Goal: Communication & Community: Answer question/provide support

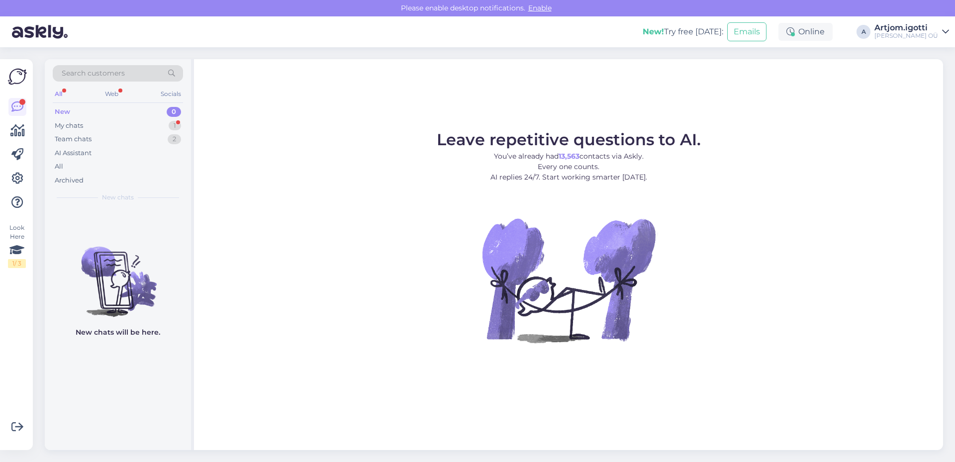
click at [121, 128] on div "My chats 1" at bounding box center [118, 126] width 130 height 14
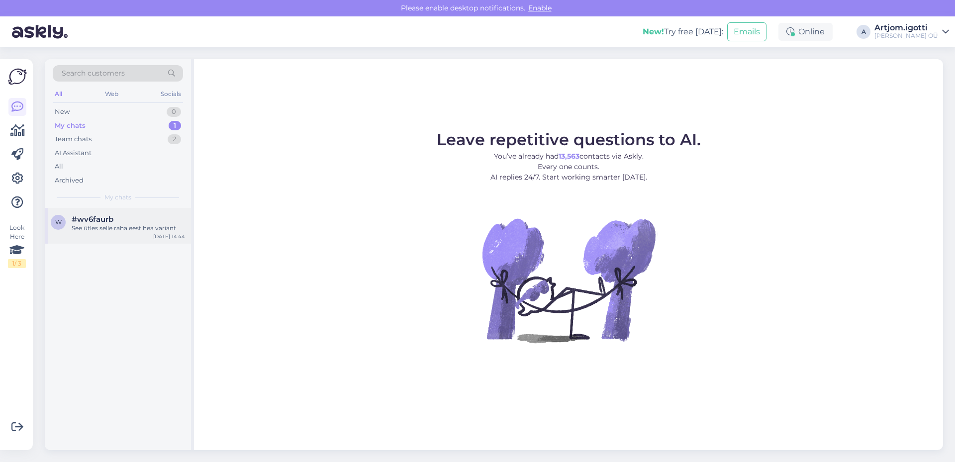
click at [104, 228] on div "See ütles selle raha eest hea variant" at bounding box center [128, 228] width 113 height 9
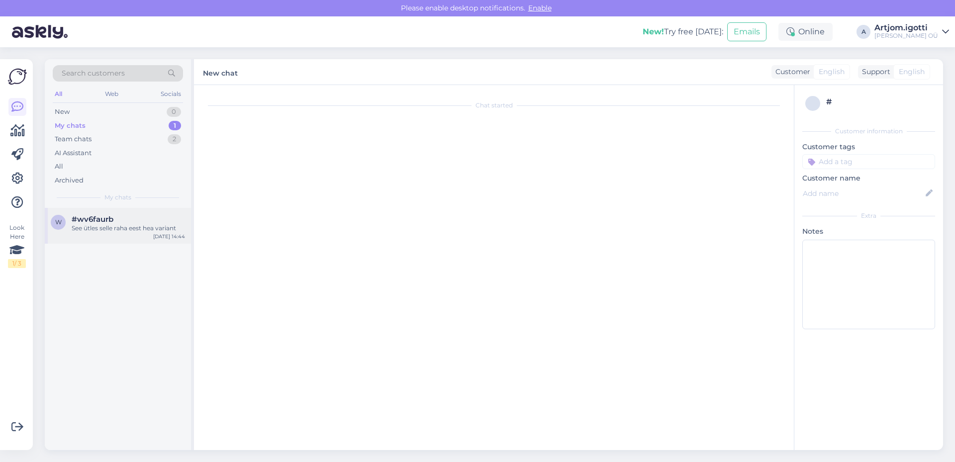
scroll to position [378, 0]
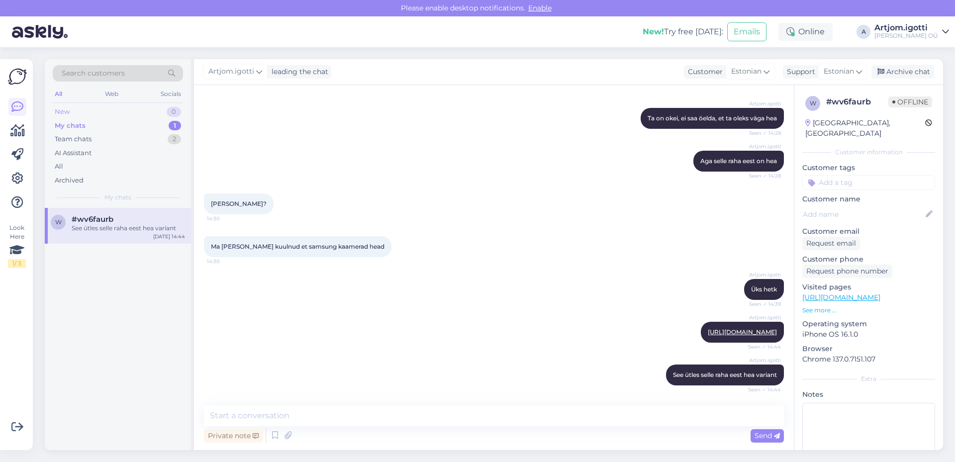
click at [154, 108] on div "New 0" at bounding box center [118, 112] width 130 height 14
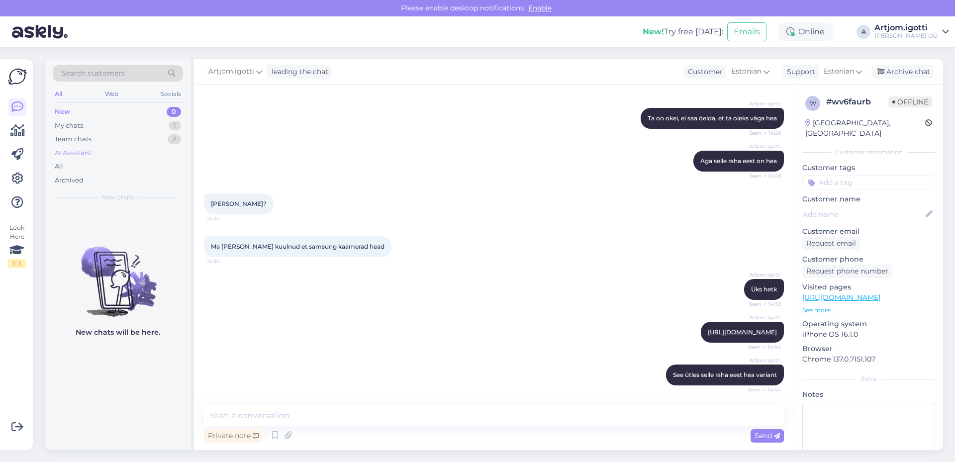
click at [144, 148] on div "AI Assistant" at bounding box center [118, 153] width 130 height 14
click at [141, 137] on div "Team chats 2" at bounding box center [118, 139] width 130 height 14
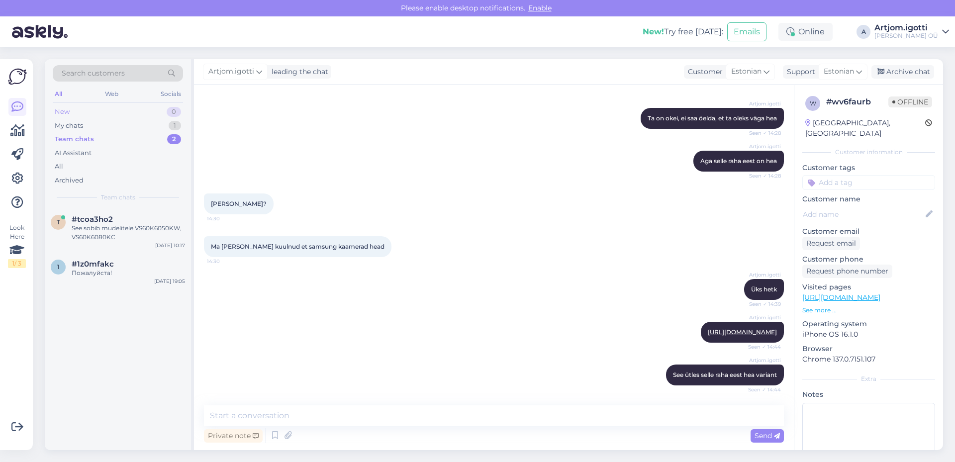
click at [143, 112] on div "New 0" at bounding box center [118, 112] width 130 height 14
click at [106, 113] on div "New 1" at bounding box center [118, 112] width 130 height 14
click at [102, 125] on div "My chats 1" at bounding box center [118, 126] width 130 height 14
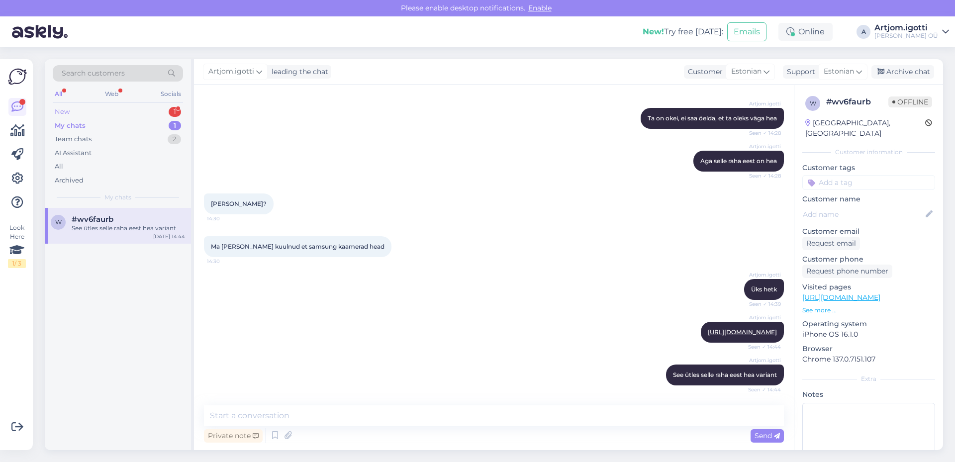
click at [145, 112] on div "New 1" at bounding box center [118, 112] width 130 height 14
click at [134, 232] on div "Tere, kas teil varstolmuimeja filtreid eraldi müügil on?" at bounding box center [128, 233] width 113 height 18
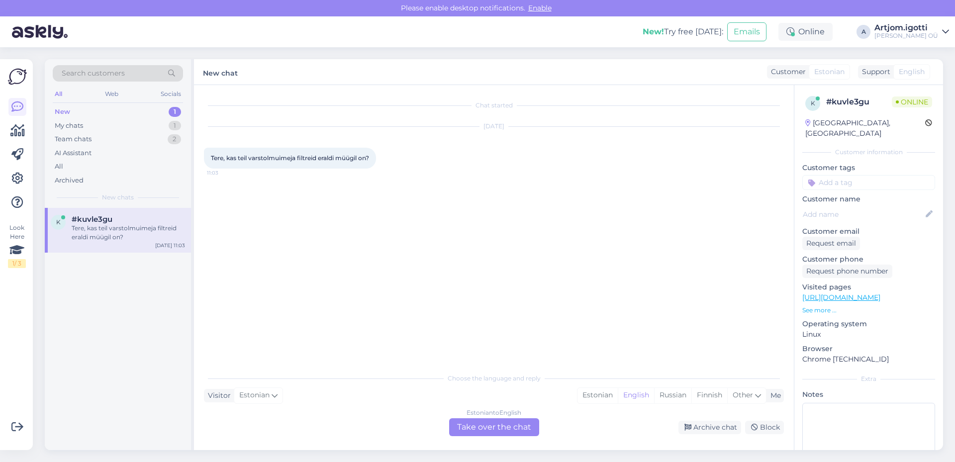
click at [247, 159] on span "Tere, kas teil varstolmuimeja filtreid eraldi müügil on?" at bounding box center [290, 157] width 158 height 7
click at [598, 402] on div "Estonian" at bounding box center [597, 395] width 40 height 15
click at [517, 422] on div "Estonian to Estonian Take over the chat" at bounding box center [494, 427] width 90 height 18
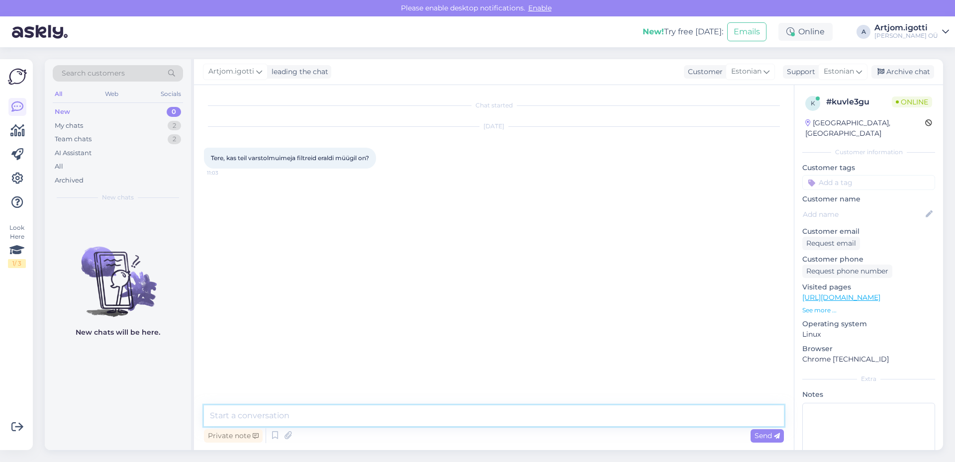
click at [253, 417] on textarea at bounding box center [494, 415] width 580 height 21
type textarea "Tere"
click at [247, 418] on textarea at bounding box center [494, 415] width 580 height 21
type textarea "M"
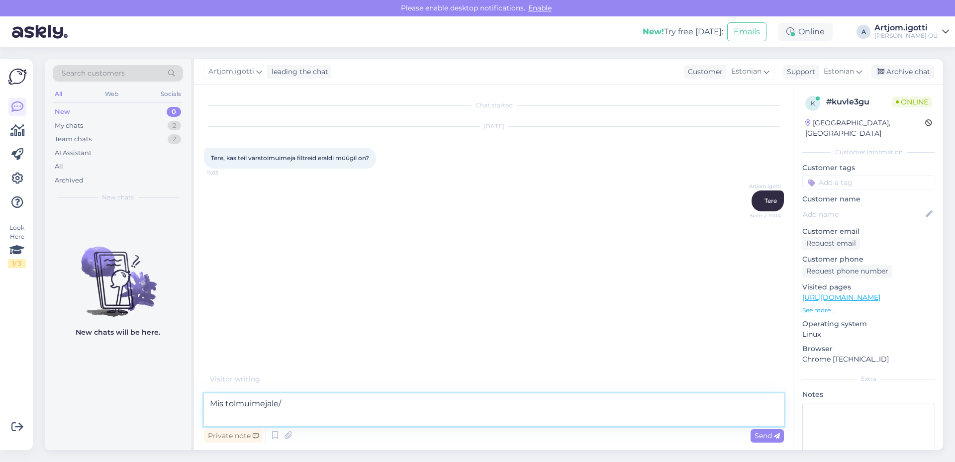
click at [318, 409] on textarea "Mis tolmuimejale/" at bounding box center [494, 409] width 580 height 33
type textarea "Mis tolmuimejale"
click at [229, 284] on span "241089617" at bounding box center [226, 285] width 30 height 7
copy div "241089617 11:05"
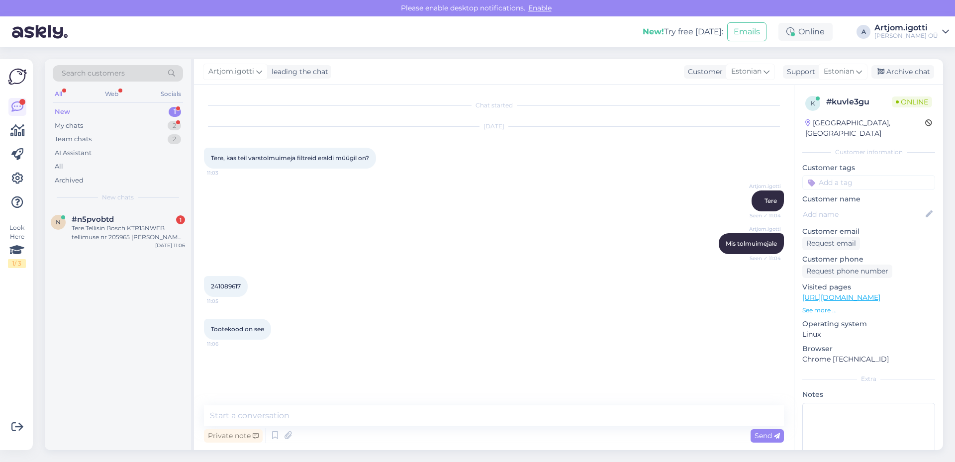
click at [269, 426] on div "Private note Send" at bounding box center [494, 435] width 580 height 19
click at [273, 414] on textarea at bounding box center [494, 415] width 580 height 21
type textarea "Kahjuks selle mudelile [PERSON_NAME] ei ole."
click at [124, 117] on div "New 1" at bounding box center [118, 112] width 130 height 14
click at [140, 222] on div "#n5pvobtd 1" at bounding box center [128, 219] width 113 height 9
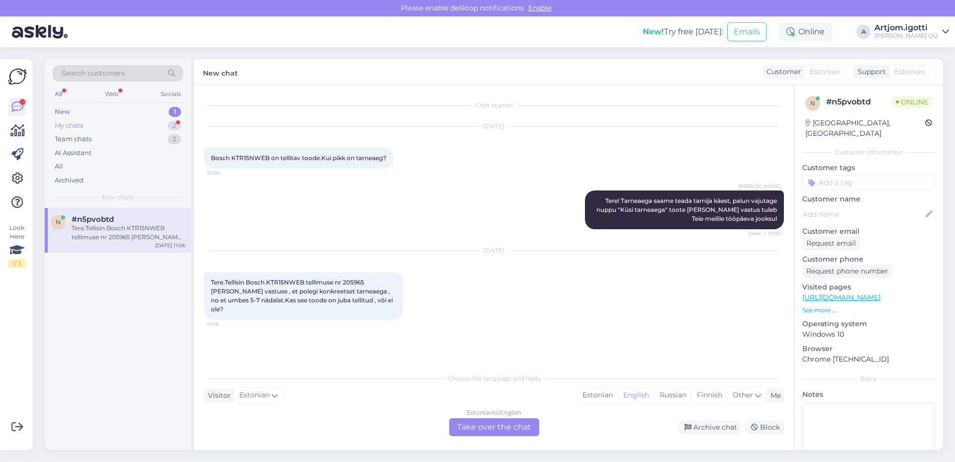
click at [142, 128] on div "My chats 2" at bounding box center [118, 126] width 130 height 14
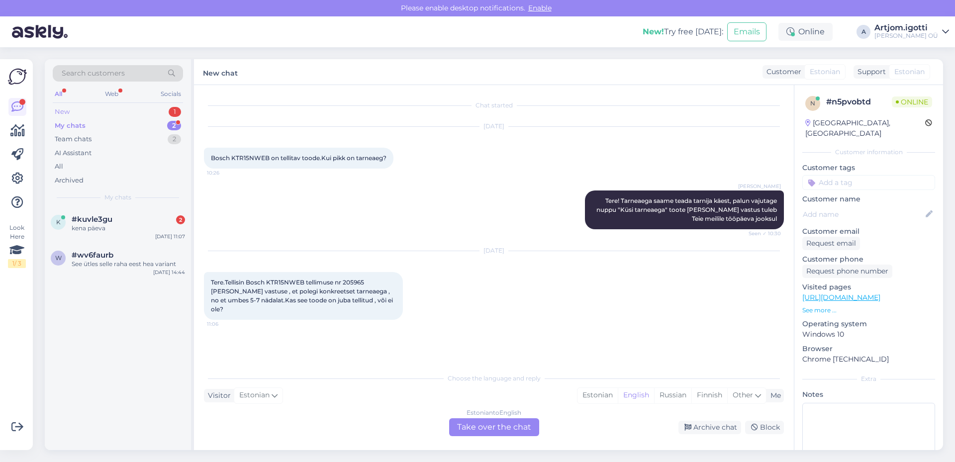
click at [153, 116] on div "New 1" at bounding box center [118, 112] width 130 height 14
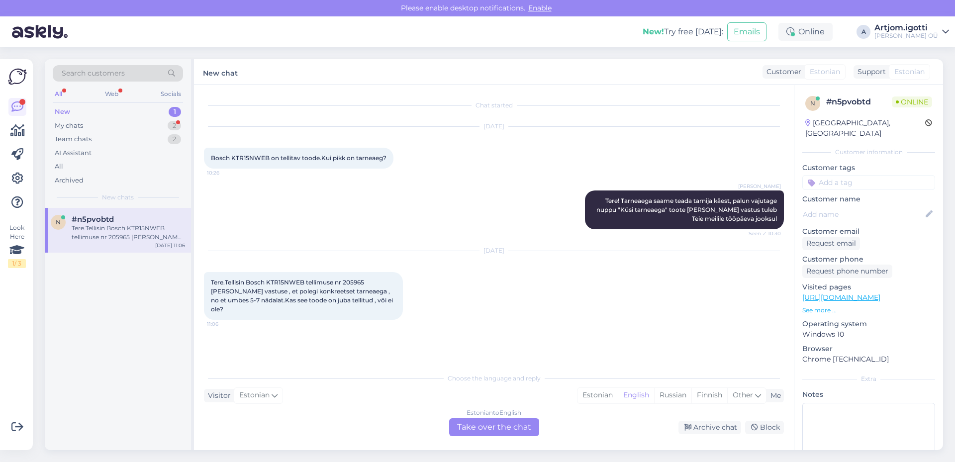
click at [133, 214] on div "n #n5pvobtd Tere.Tellisin Bosch KTR15NWEB tellimuse nr 205965 [PERSON_NAME] vas…" at bounding box center [118, 230] width 146 height 45
click at [604, 390] on div "Estonian" at bounding box center [597, 395] width 40 height 15
click at [476, 425] on div "Estonian to Estonian Take over the chat" at bounding box center [494, 427] width 90 height 18
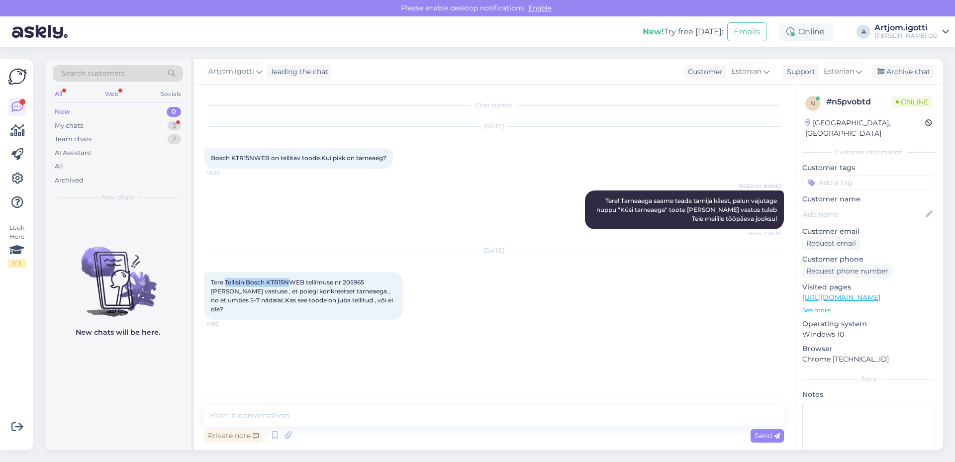
drag, startPoint x: 231, startPoint y: 277, endPoint x: 293, endPoint y: 283, distance: 61.9
click at [293, 283] on div "Tere.Tellisin Bosch KTR15NWEB tellimuse nr 205965 [PERSON_NAME] vastuse , et po…" at bounding box center [303, 296] width 199 height 48
click at [298, 283] on span "Tere.Tellisin Bosch KTR15NWEB tellimuse nr 205965 [PERSON_NAME] vastuse , et po…" at bounding box center [302, 295] width 183 height 34
copy span "KTR15NWEB"
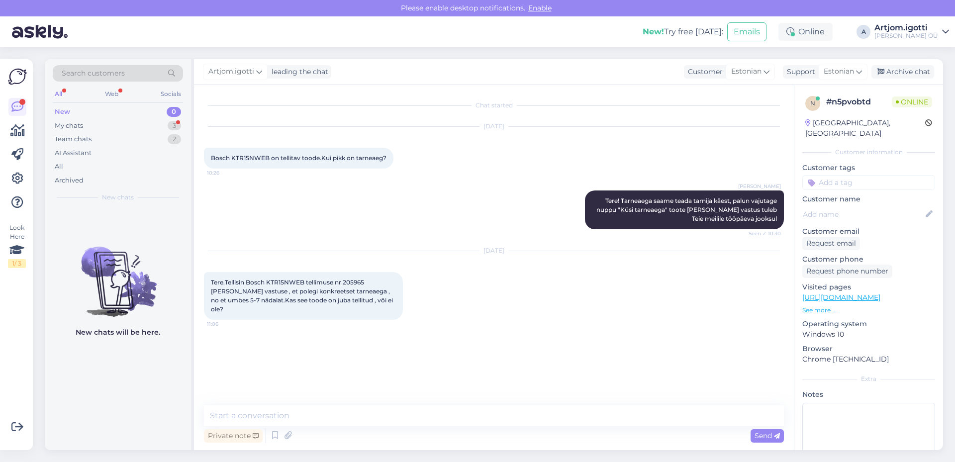
click at [351, 280] on span "Tere.Tellisin Bosch KTR15NWEB tellimuse nr 205965 [PERSON_NAME] vastuse , et po…" at bounding box center [302, 295] width 183 height 34
copy span "205965"
click at [279, 419] on textarea at bounding box center [494, 415] width 580 height 21
click at [356, 277] on div "Tere.Tellisin Bosch KTR15NWEB tellimuse nr 205965 [PERSON_NAME] vastuse , et po…" at bounding box center [303, 296] width 199 height 48
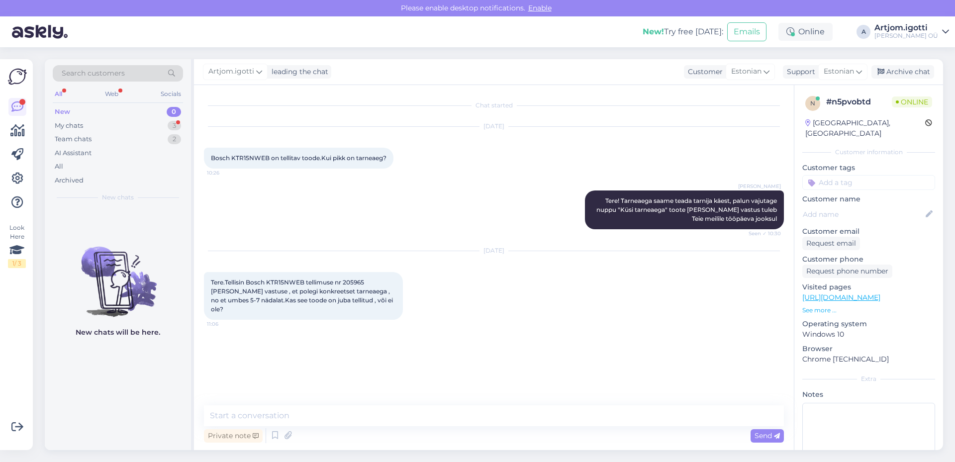
click at [353, 281] on span "Tere.Tellisin Bosch KTR15NWEB tellimuse nr 205965 [PERSON_NAME] vastuse , et po…" at bounding box center [302, 295] width 183 height 34
drag, startPoint x: 283, startPoint y: 428, endPoint x: 284, endPoint y: 423, distance: 5.1
click at [283, 427] on div "Private note Send" at bounding box center [494, 435] width 580 height 19
click at [285, 417] on textarea at bounding box center [494, 415] width 580 height 21
type textarea "Tere"
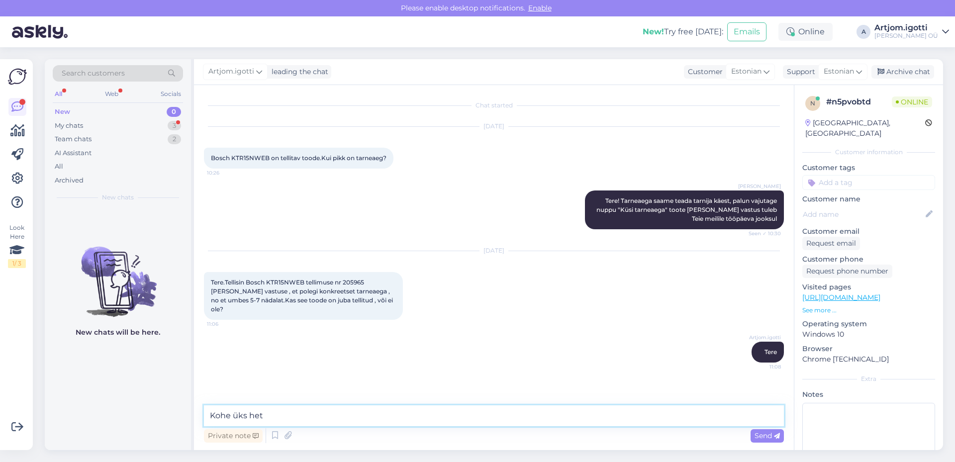
type textarea "Kohe üks hetk"
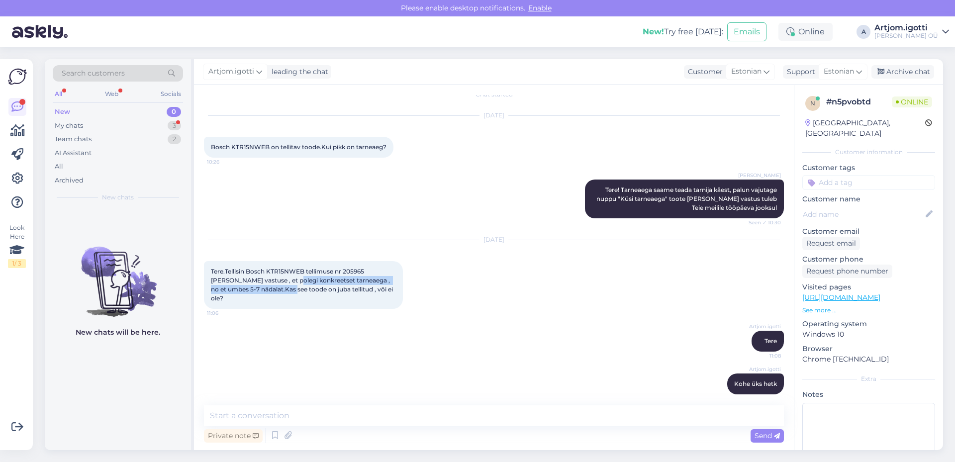
drag, startPoint x: 266, startPoint y: 280, endPoint x: 328, endPoint y: 264, distance: 63.9
click at [268, 291] on span "Tere.Tellisin Bosch KTR15NWEB tellimuse nr 205965 [PERSON_NAME] vastuse , et po…" at bounding box center [302, 284] width 183 height 34
click at [263, 413] on textarea at bounding box center [494, 415] width 580 height 21
click at [134, 124] on div "My chats 3" at bounding box center [118, 126] width 130 height 14
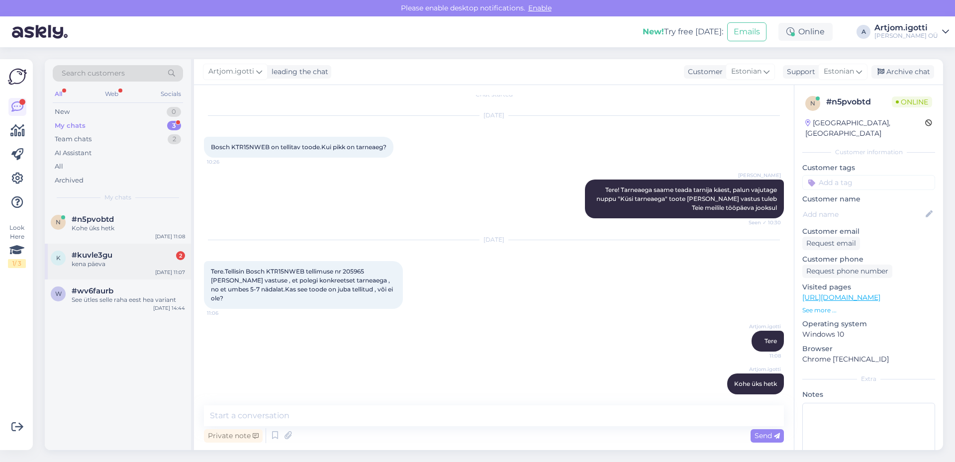
click at [147, 255] on div "#kuvle3gu 2" at bounding box center [128, 255] width 113 height 9
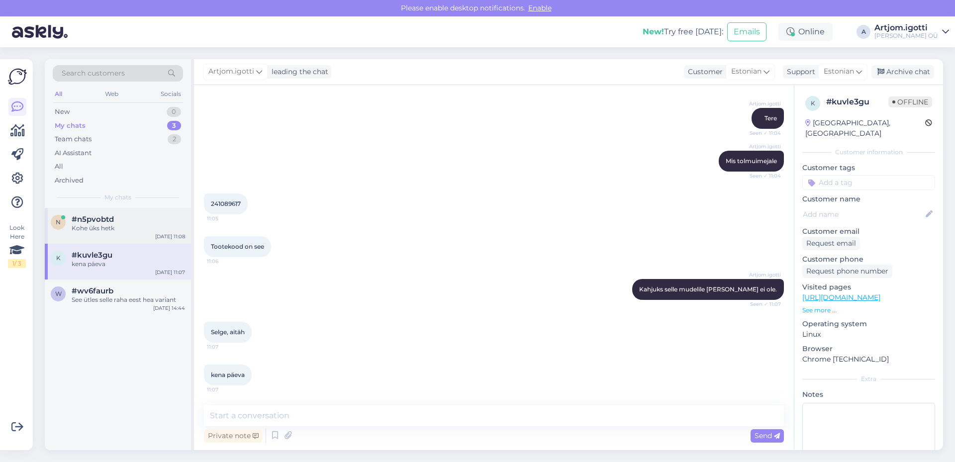
click at [140, 227] on div "Kohe üks hetk" at bounding box center [128, 228] width 113 height 9
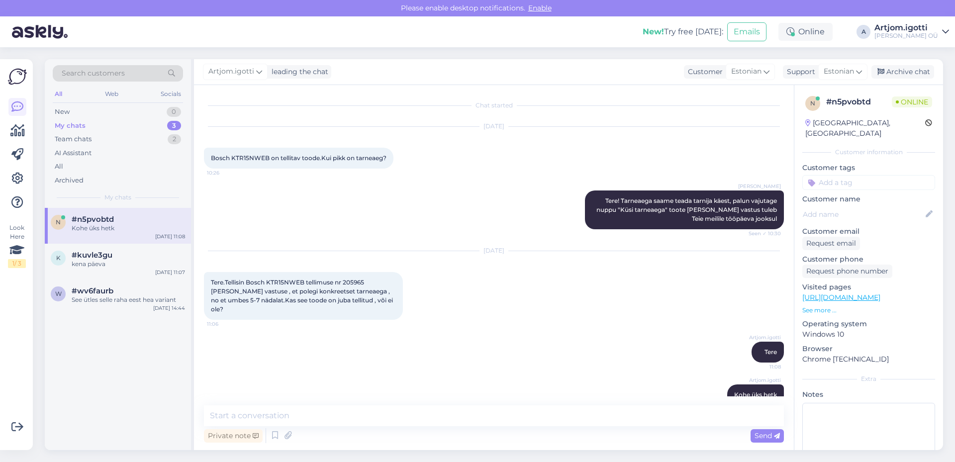
scroll to position [11, 0]
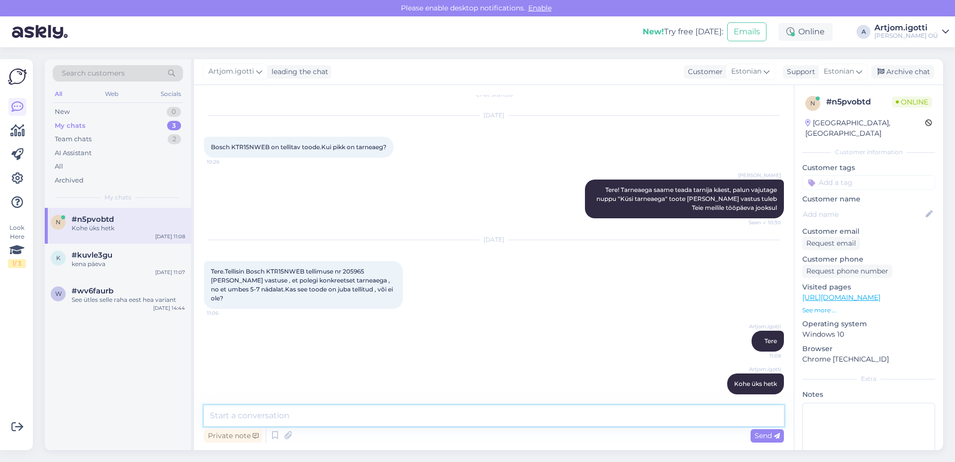
click at [387, 410] on textarea at bounding box center [494, 415] width 580 height 21
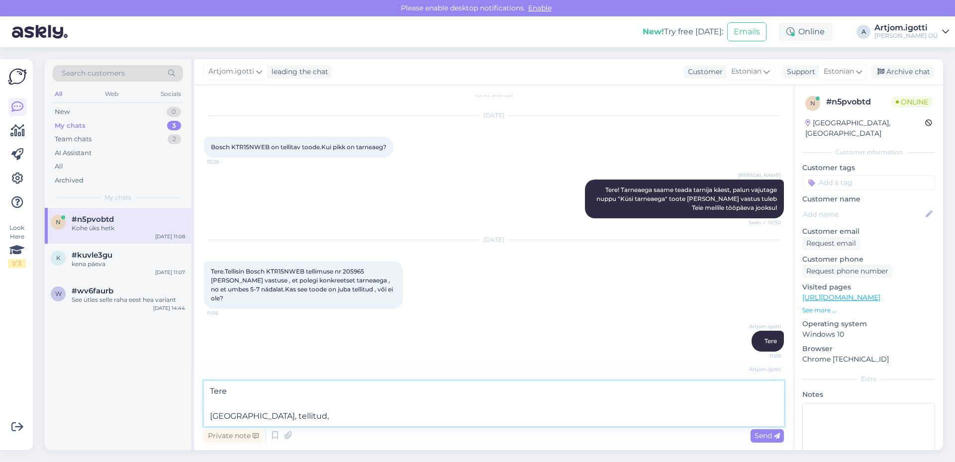
type textarea "Tere Jah, tellitud"
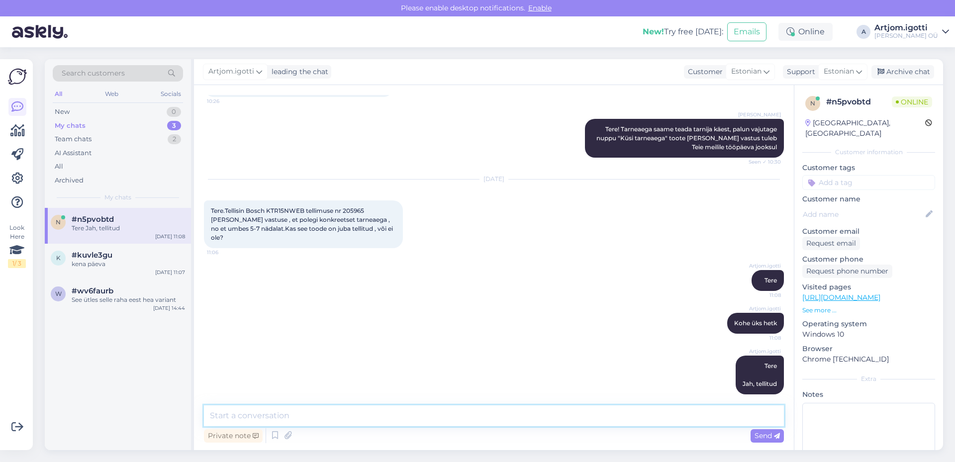
click at [318, 420] on textarea at bounding box center [494, 415] width 580 height 21
type textarea "Näen, et olete mõtlenud vahetusele"
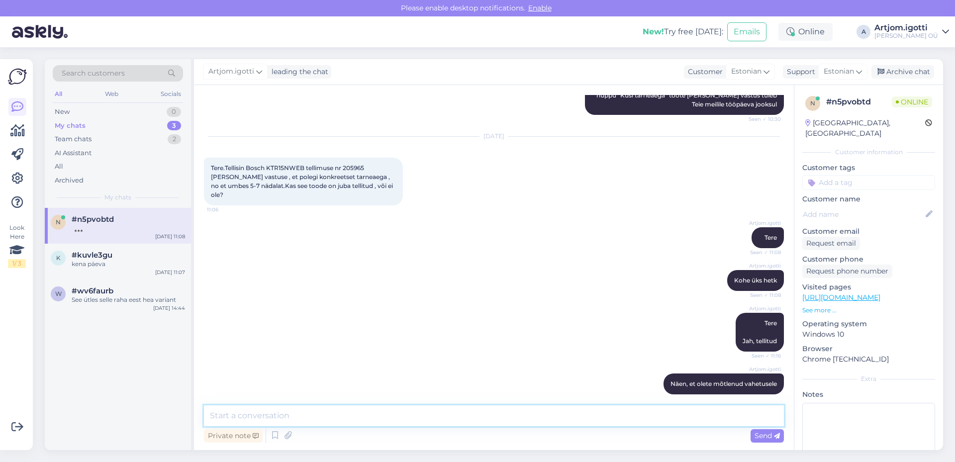
click at [580, 415] on textarea at bounding box center [494, 415] width 580 height 21
type textarea "Kas olete veel nõus ootama? Või soovite ikka vahetuse teha"
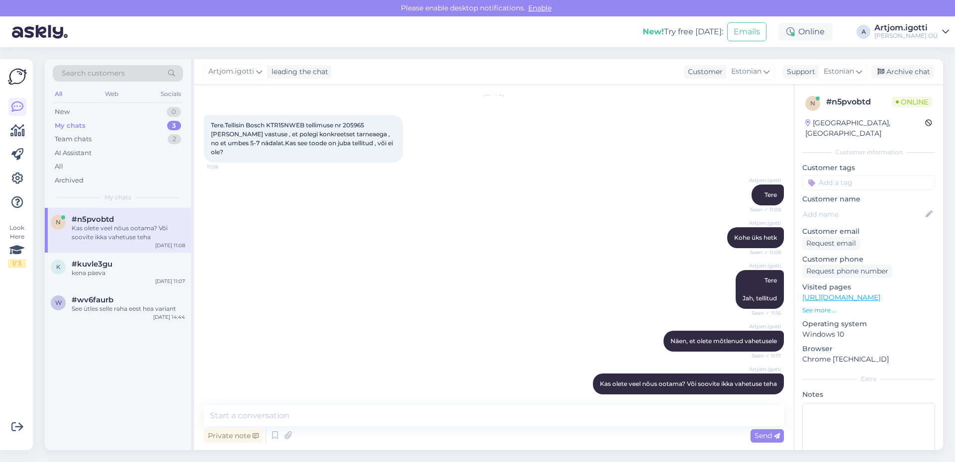
scroll to position [218, 0]
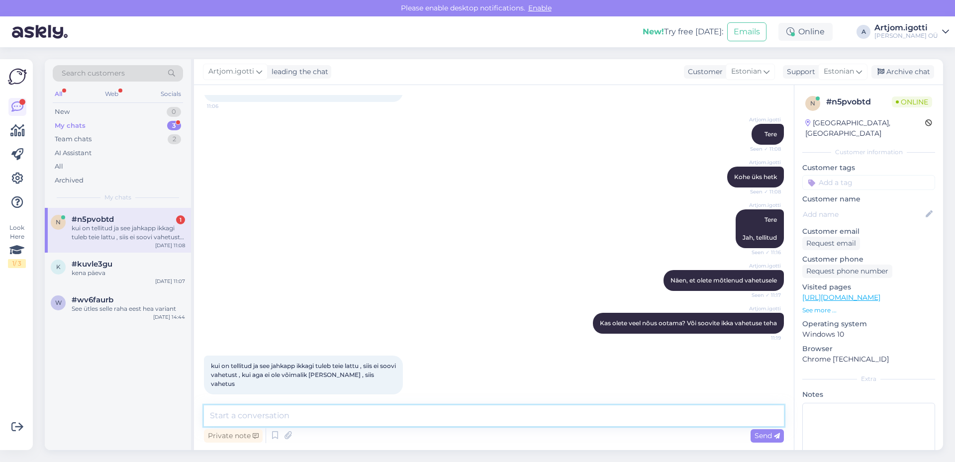
click at [257, 421] on textarea at bounding box center [494, 415] width 580 height 21
click at [297, 416] on textarea at bounding box center [494, 415] width 580 height 21
click at [366, 408] on textarea at bounding box center [494, 415] width 580 height 21
type textarea "Ma kohe kirjutan veel tootejuhile [PERSON_NAME] üle"
